Goal: Transaction & Acquisition: Register for event/course

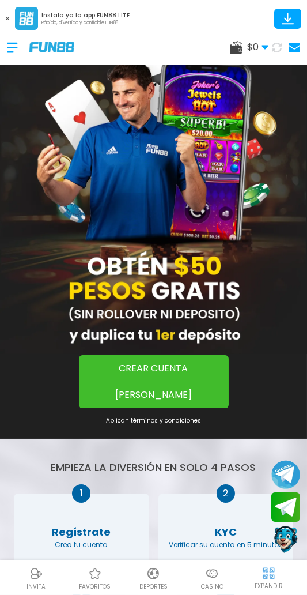
click at [204, 378] on button "CREAR CUENTA [PERSON_NAME]" at bounding box center [154, 381] width 150 height 53
click at [205, 371] on button "CREAR CUENTA [PERSON_NAME]" at bounding box center [154, 381] width 150 height 53
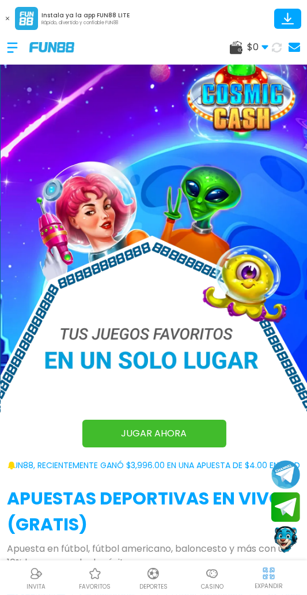
click at [182, 422] on img at bounding box center [154, 248] width 307 height 426
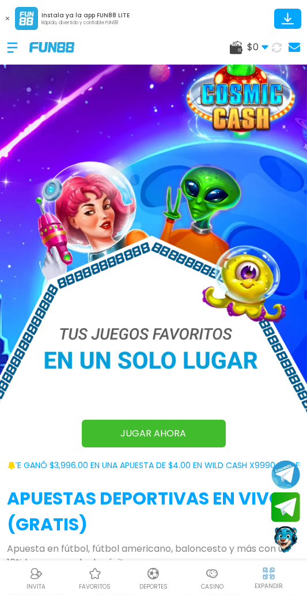
click at [189, 438] on img at bounding box center [153, 248] width 307 height 426
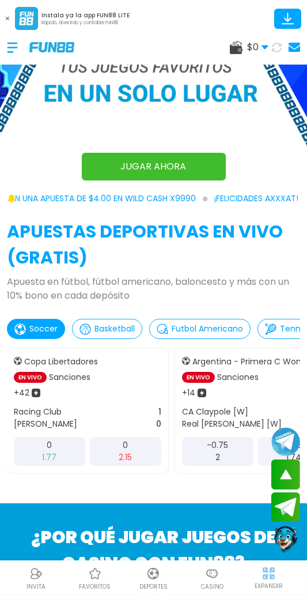
scroll to position [409, 0]
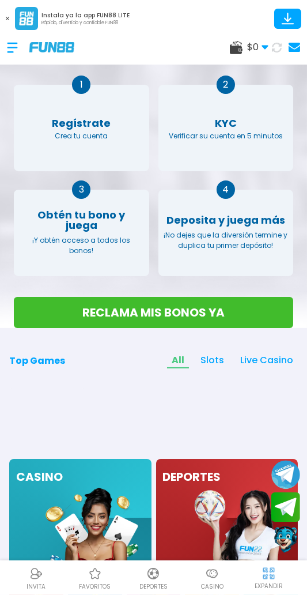
scroll to position [85, 0]
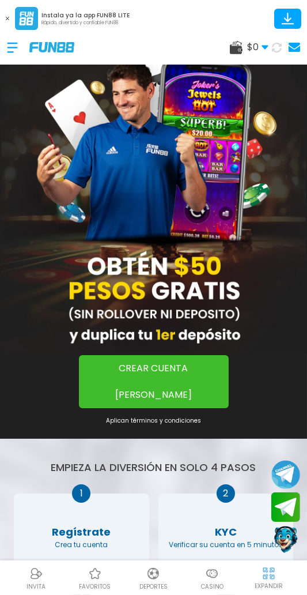
click at [198, 364] on button "CREAR CUENTA [PERSON_NAME]" at bounding box center [154, 381] width 150 height 53
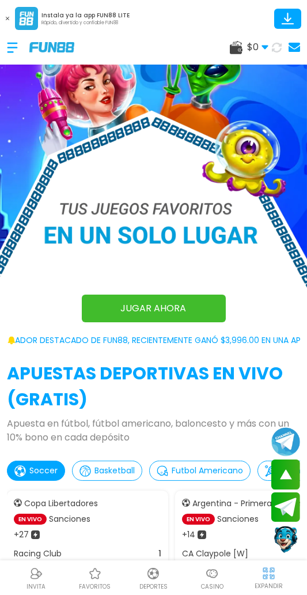
scroll to position [885, 0]
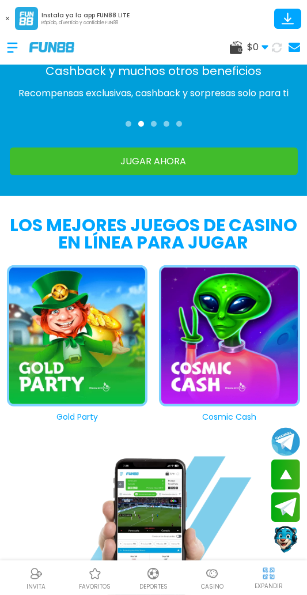
click at [185, 175] on link "JUGAR AHORA" at bounding box center [154, 162] width 288 height 28
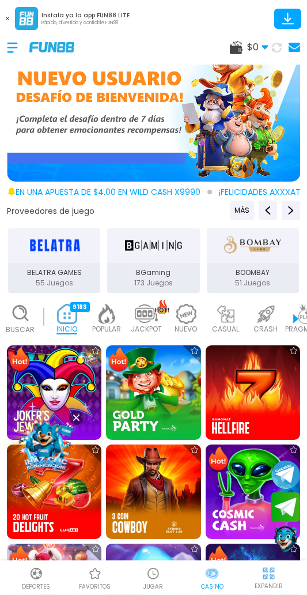
click at [217, 116] on img at bounding box center [153, 108] width 293 height 147
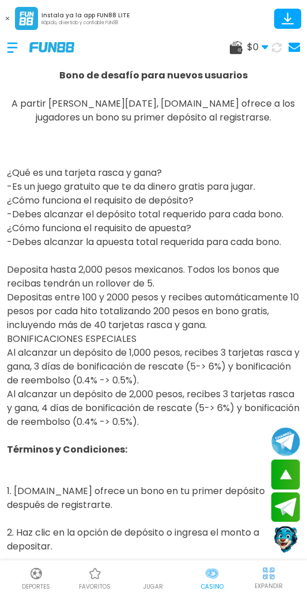
scroll to position [1228, 0]
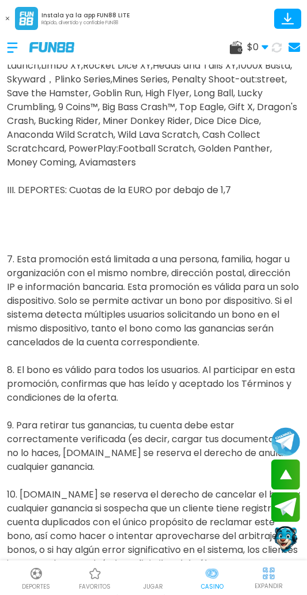
click at [16, 48] on div at bounding box center [18, 48] width 22 height 34
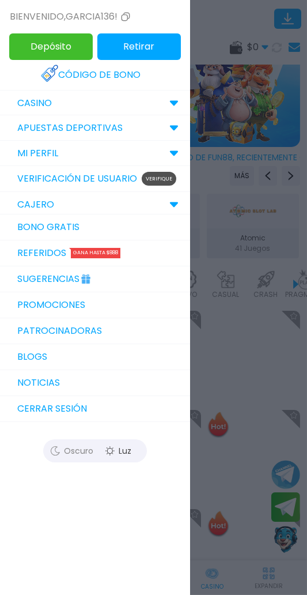
scroll to position [0, 0]
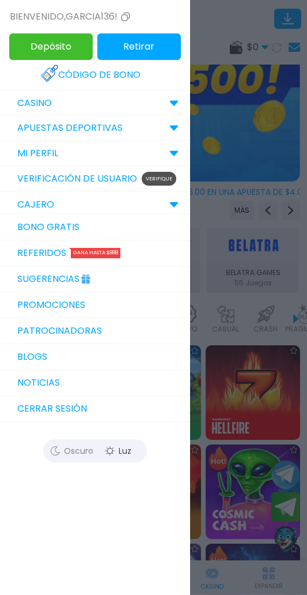
click at [269, 258] on div at bounding box center [153, 297] width 307 height 595
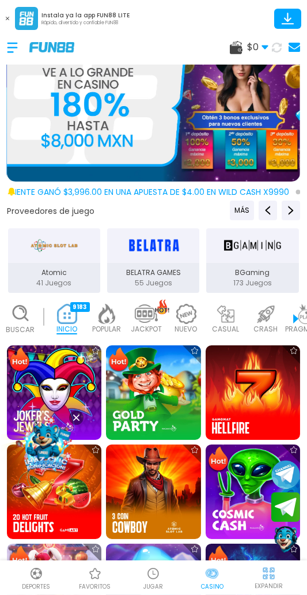
click at [279, 580] on div "EXPANDIR" at bounding box center [269, 577] width 63 height 26
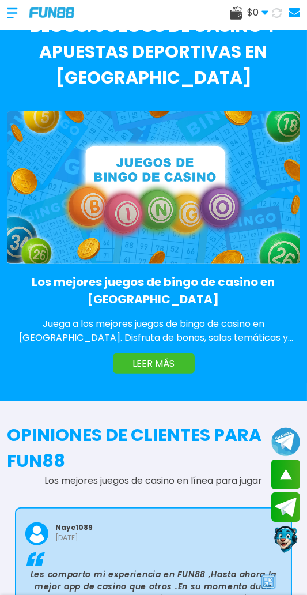
scroll to position [2107, 0]
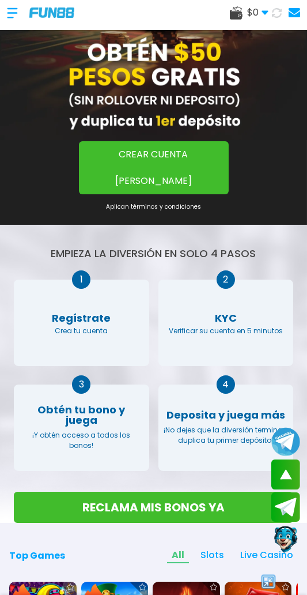
scroll to position [180, 0]
